Goal: Information Seeking & Learning: Find specific fact

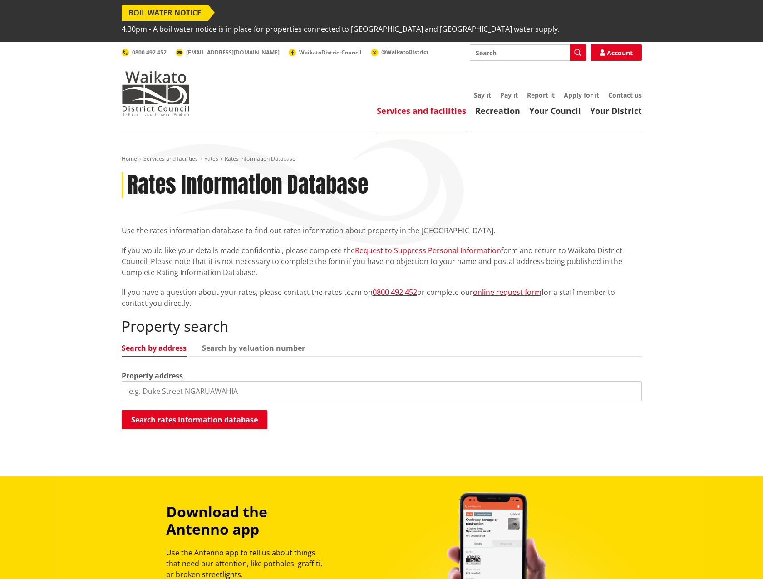
click at [274, 381] on input "search" at bounding box center [382, 391] width 520 height 20
paste input "[STREET_ADDRESS]"
type input "[STREET_ADDRESS]"
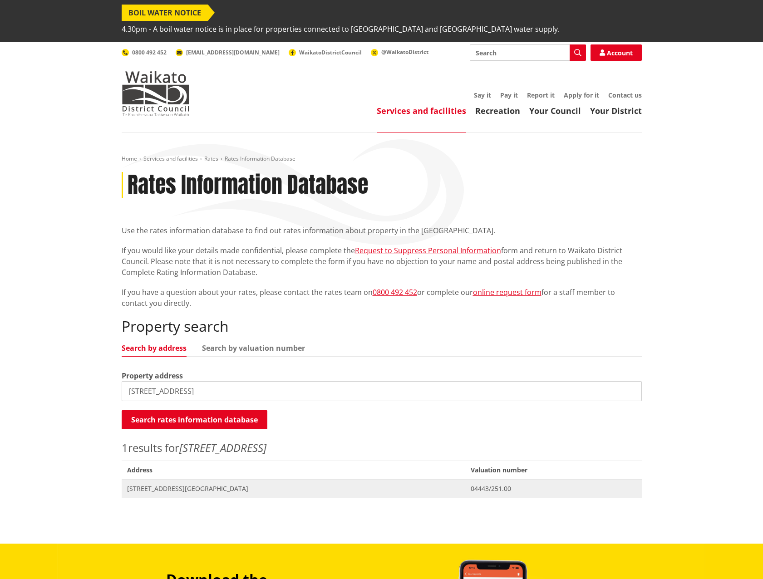
click at [206, 484] on span "[STREET_ADDRESS][GEOGRAPHIC_DATA]" at bounding box center [293, 488] width 333 height 9
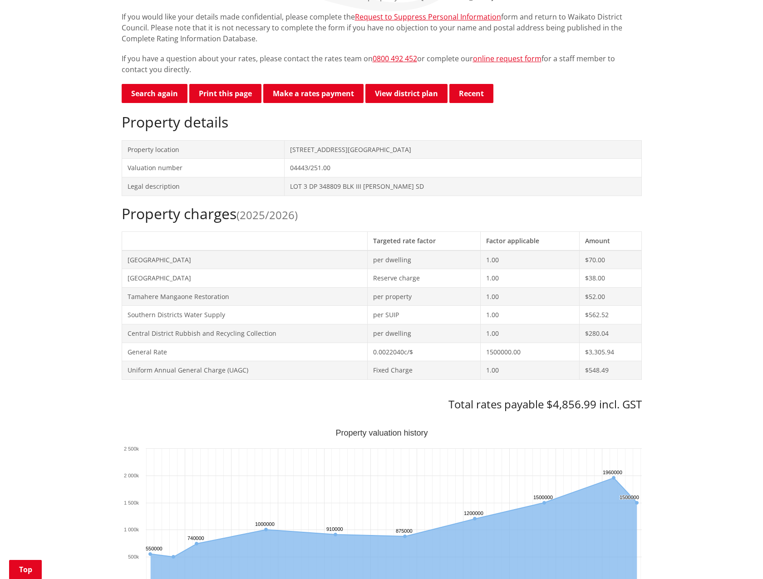
scroll to position [244, 0]
